Goal: Information Seeking & Learning: Learn about a topic

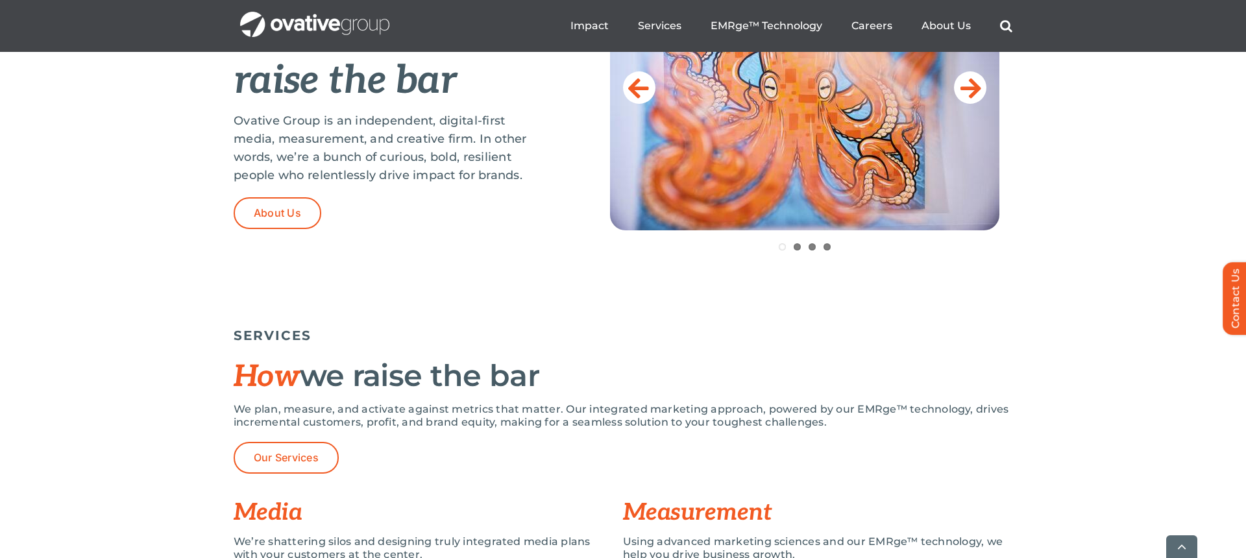
scroll to position [634, 0]
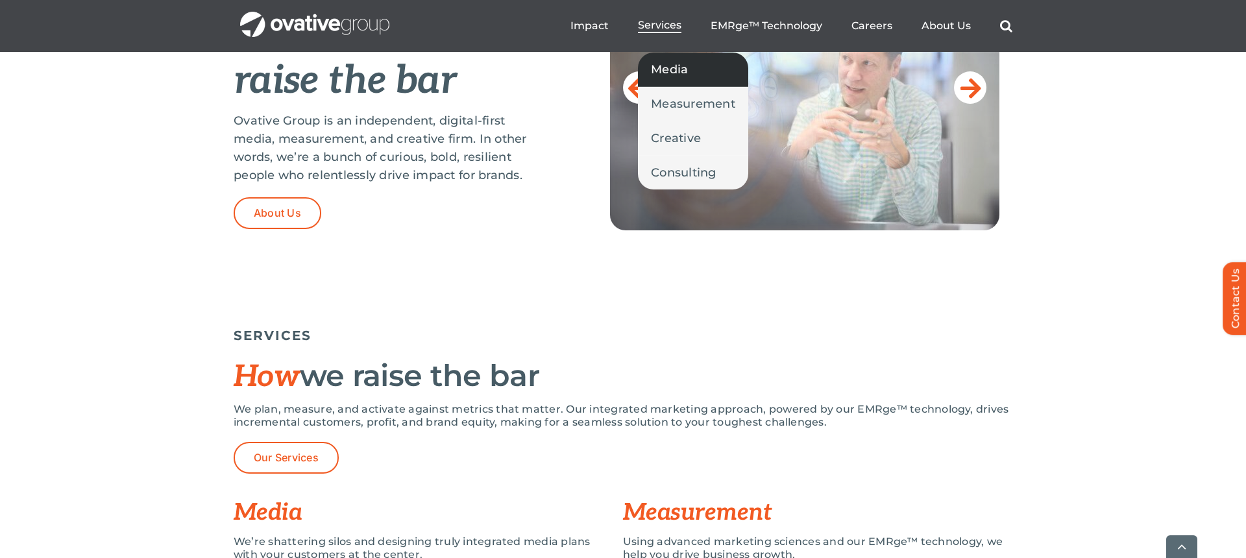
click at [666, 68] on span "Media" at bounding box center [669, 69] width 37 height 18
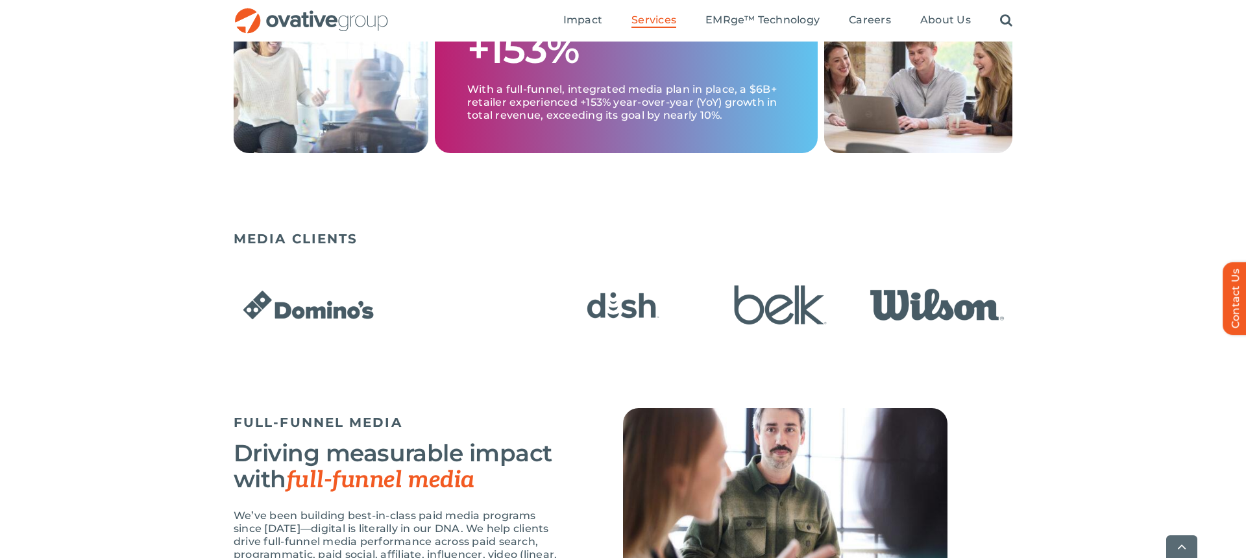
scroll to position [764, 0]
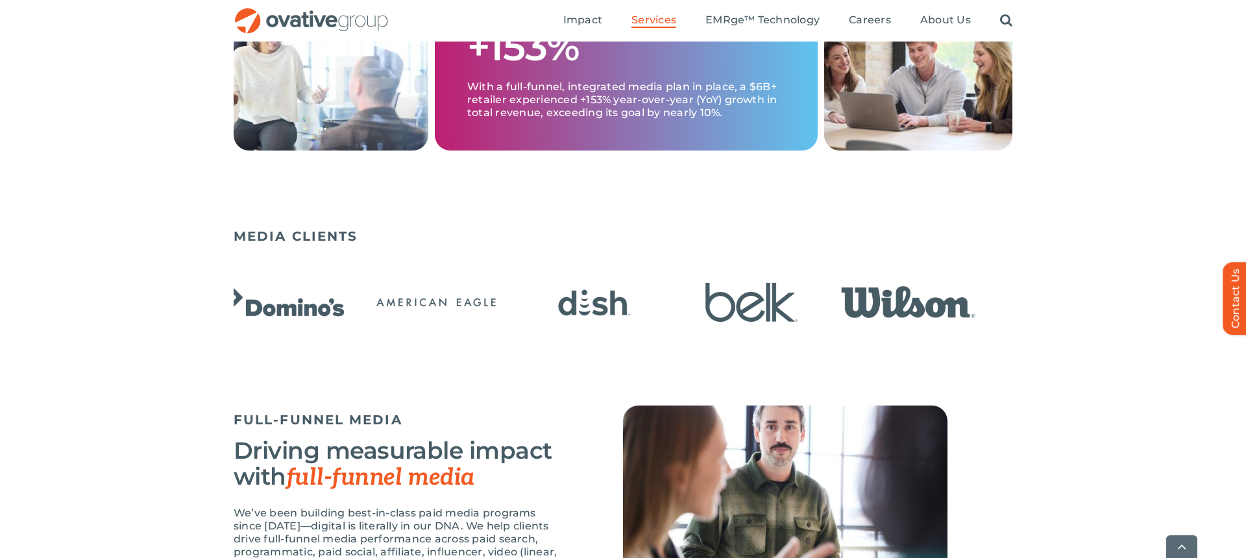
click at [294, 329] on img "1 / 23" at bounding box center [278, 302] width 149 height 61
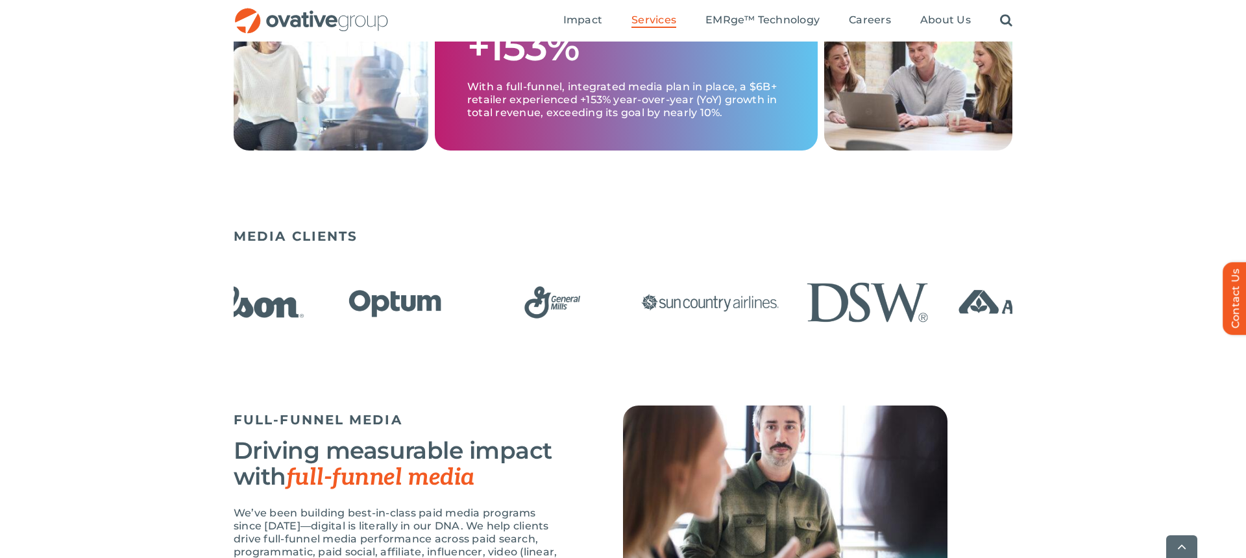
click at [143, 314] on div "MEDIA CLIENTS" at bounding box center [623, 314] width 1246 height 184
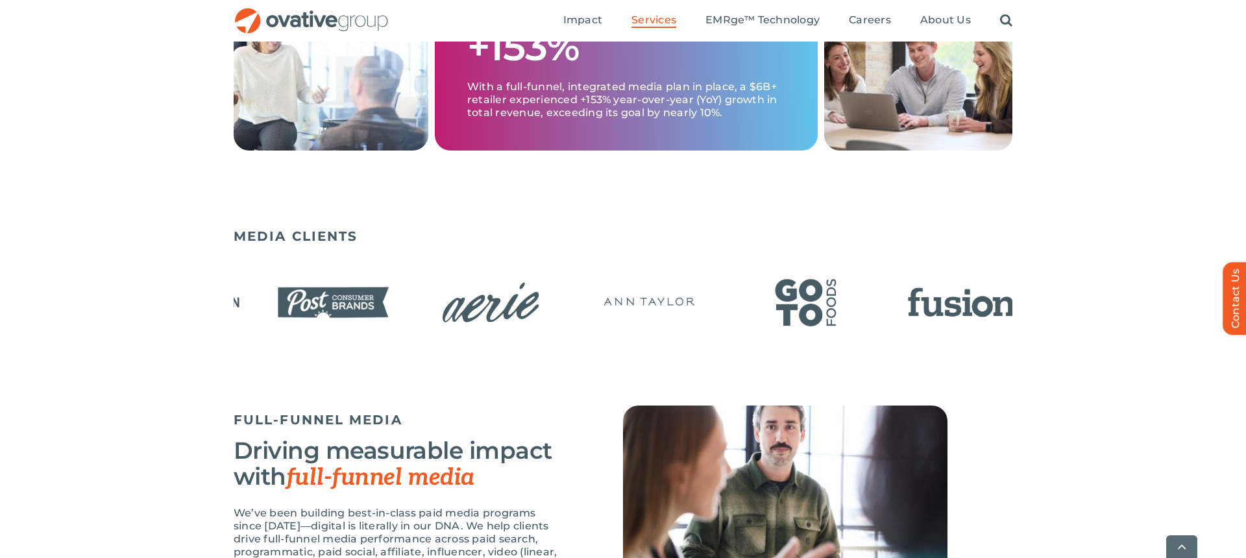
click at [269, 296] on img "16 / 23" at bounding box center [333, 302] width 149 height 61
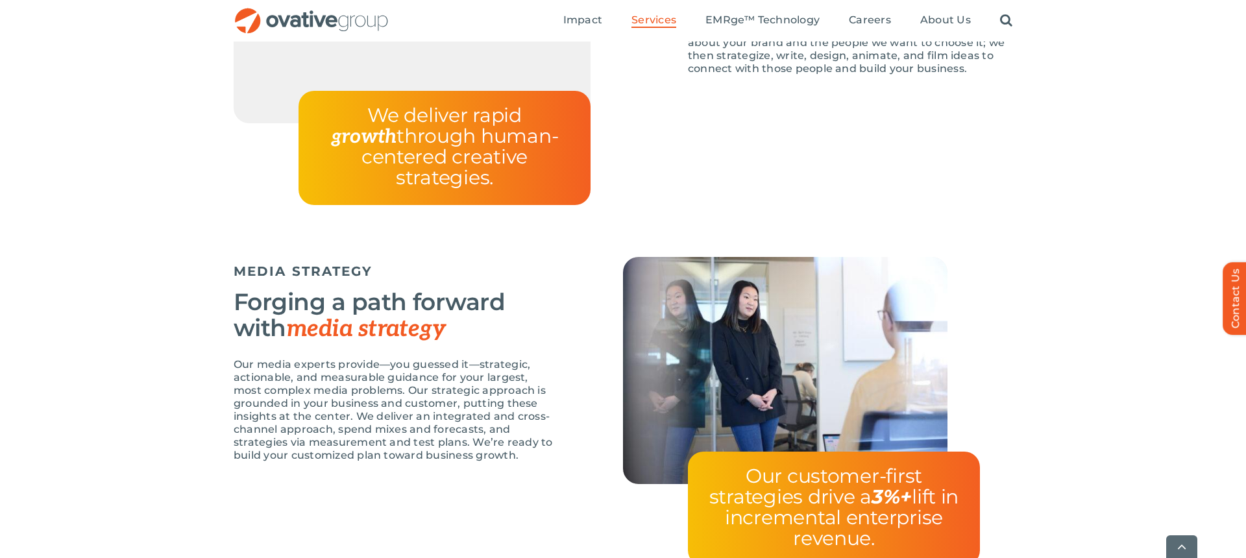
scroll to position [2255, 0]
